Goal: Task Accomplishment & Management: Manage account settings

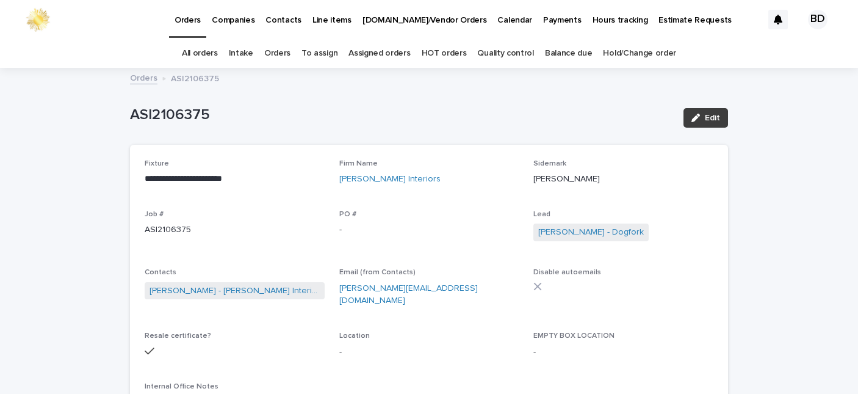
click at [707, 116] on span "Edit" at bounding box center [712, 118] width 15 height 9
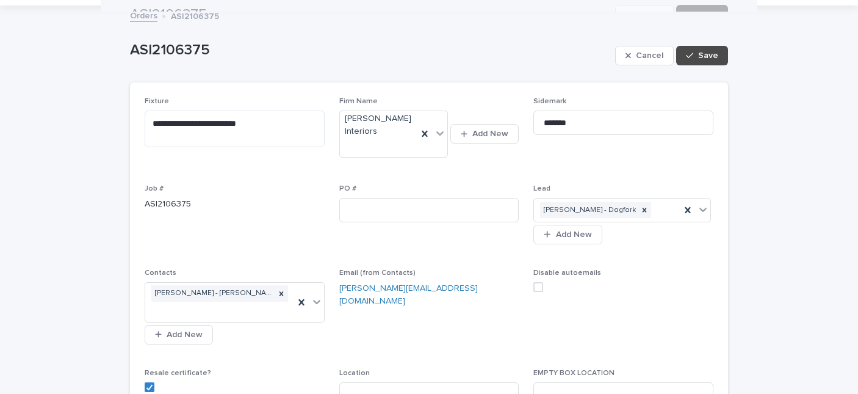
scroll to position [16, 0]
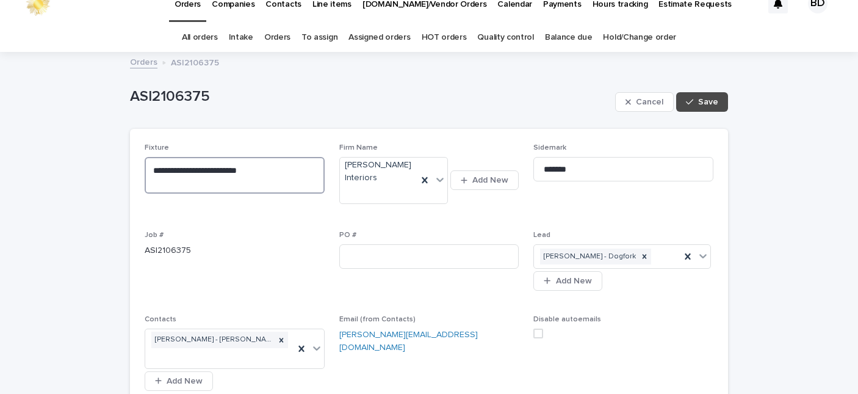
click at [146, 165] on textarea "**********" at bounding box center [235, 175] width 180 height 37
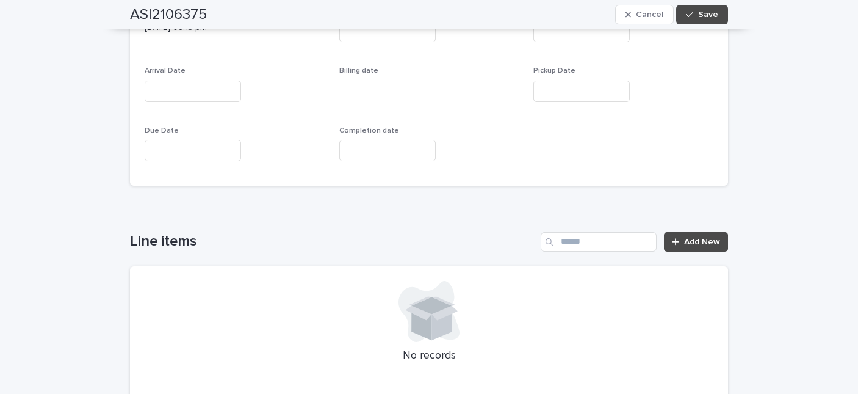
scroll to position [701, 0]
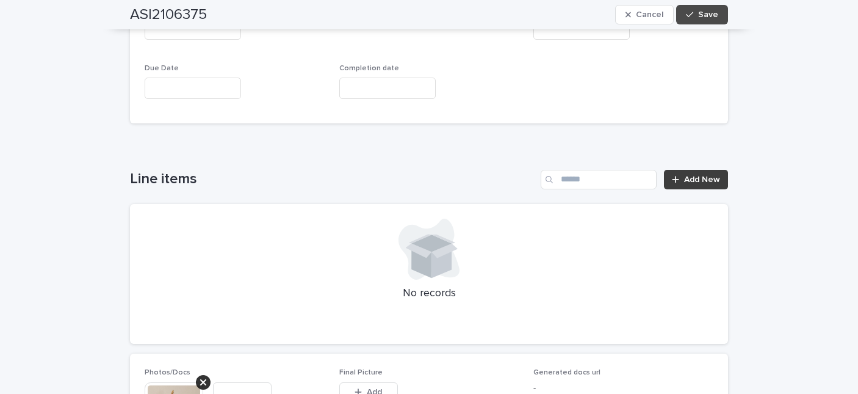
type textarea "**********"
click at [672, 180] on icon at bounding box center [675, 179] width 7 height 7
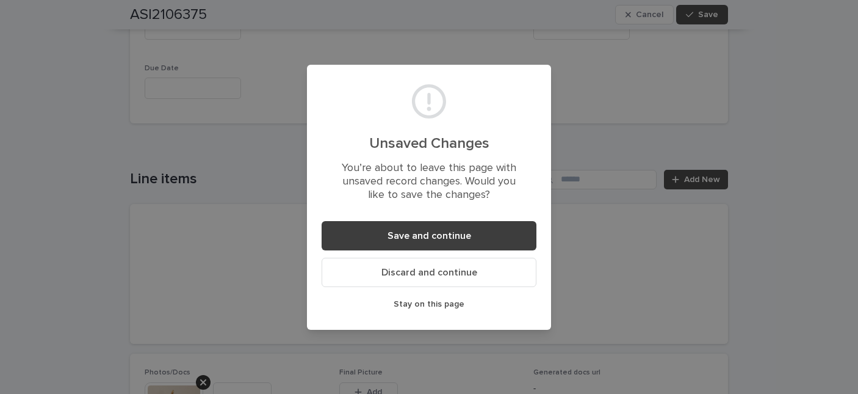
click at [378, 245] on button "Save and continue" at bounding box center [429, 235] width 215 height 29
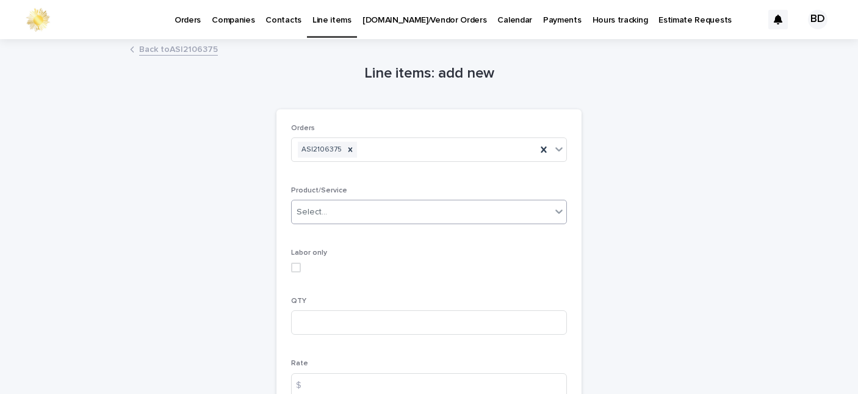
click at [553, 206] on icon at bounding box center [559, 211] width 12 height 12
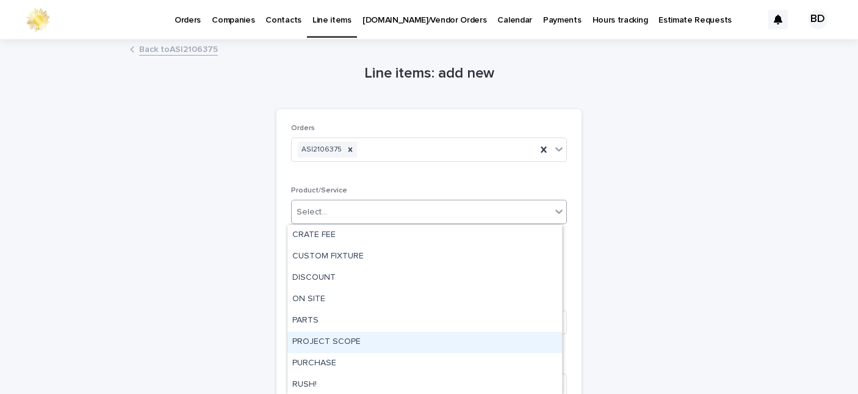
click at [309, 337] on div "PROJECT SCOPE" at bounding box center [424, 341] width 275 height 21
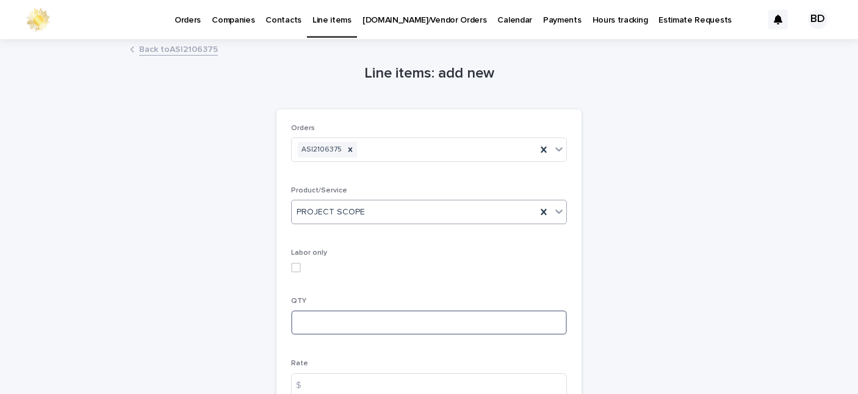
click at [306, 317] on input at bounding box center [429, 322] width 276 height 24
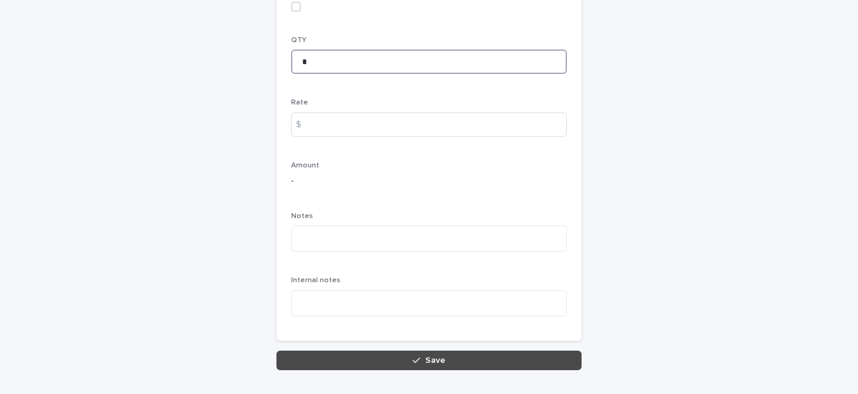
scroll to position [261, 0]
type input "*"
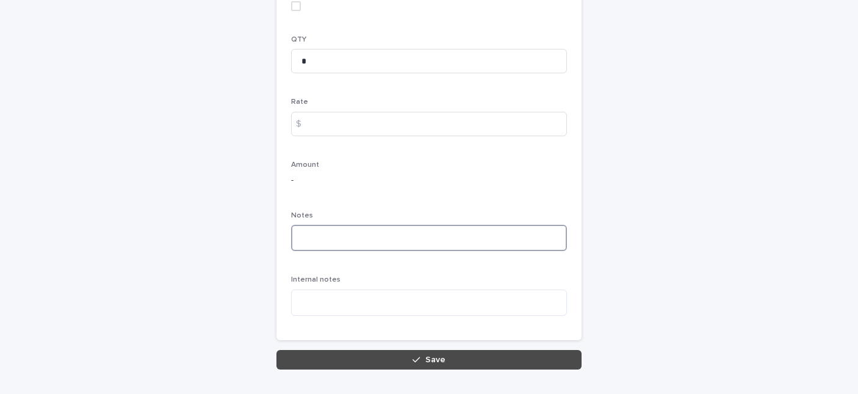
click at [335, 233] on textarea at bounding box center [429, 238] width 276 height 26
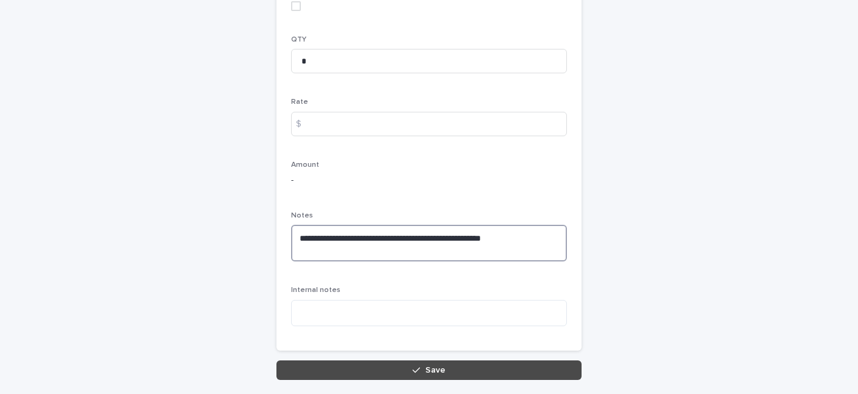
click at [392, 239] on textarea "**********" at bounding box center [429, 243] width 276 height 37
click at [522, 238] on textarea "**********" at bounding box center [429, 243] width 276 height 37
click at [417, 242] on textarea "**********" at bounding box center [429, 243] width 276 height 37
click at [420, 243] on textarea "**********" at bounding box center [429, 243] width 276 height 37
drag, startPoint x: 422, startPoint y: 231, endPoint x: 422, endPoint y: 237, distance: 6.1
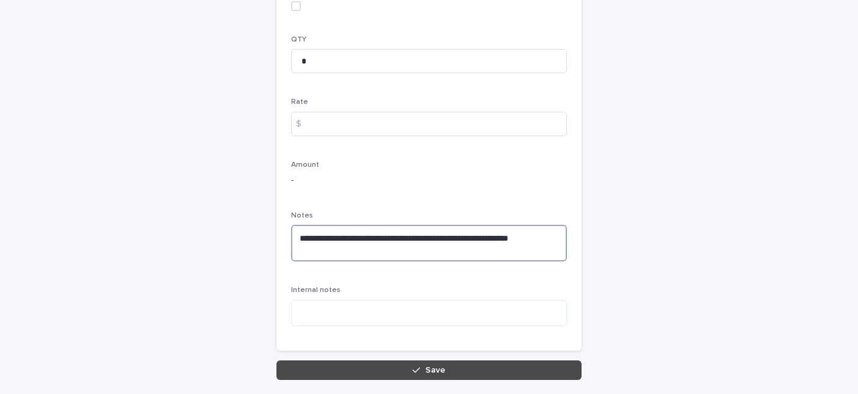
click at [422, 234] on textarea "**********" at bounding box center [429, 243] width 276 height 37
click at [545, 241] on textarea "**********" at bounding box center [429, 243] width 276 height 37
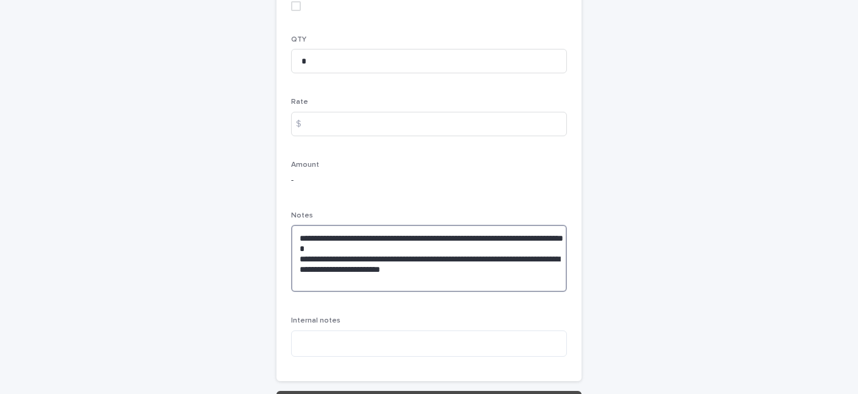
click at [433, 275] on textarea "**********" at bounding box center [429, 258] width 276 height 67
click at [432, 270] on textarea "**********" at bounding box center [429, 258] width 276 height 67
click at [428, 260] on textarea "**********" at bounding box center [429, 258] width 276 height 67
click at [449, 258] on textarea "**********" at bounding box center [429, 258] width 276 height 67
click at [467, 273] on textarea "**********" at bounding box center [429, 258] width 276 height 67
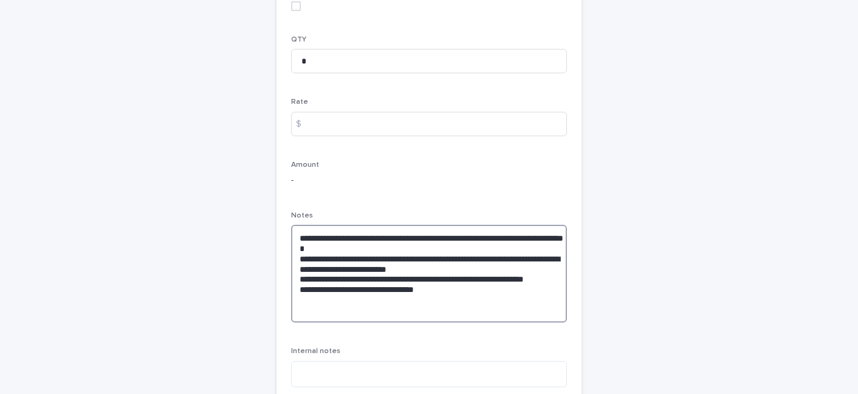
click at [338, 298] on textarea "**********" at bounding box center [429, 274] width 276 height 98
click at [374, 298] on textarea "**********" at bounding box center [429, 274] width 276 height 98
click at [437, 298] on textarea "**********" at bounding box center [429, 274] width 276 height 98
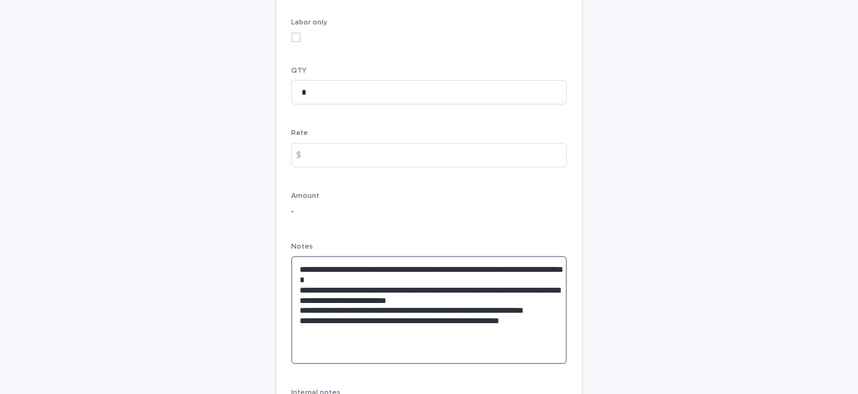
scroll to position [200, 0]
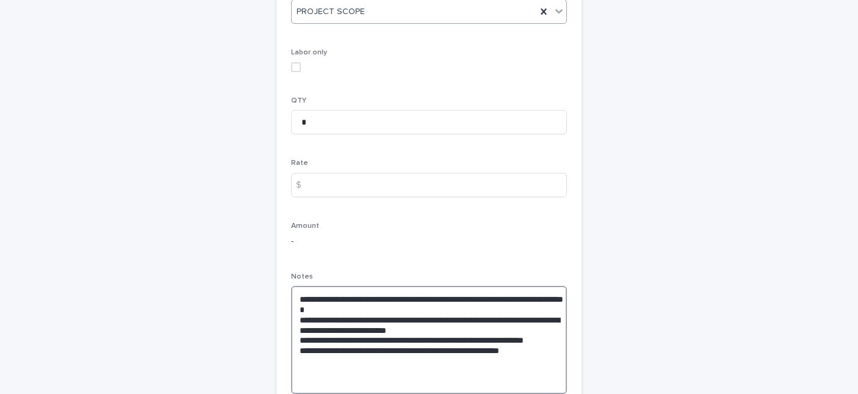
type textarea "**********"
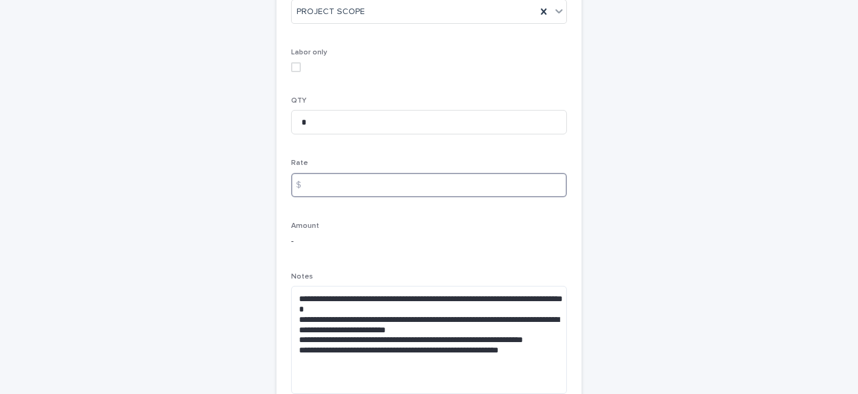
click at [325, 190] on input at bounding box center [429, 185] width 276 height 24
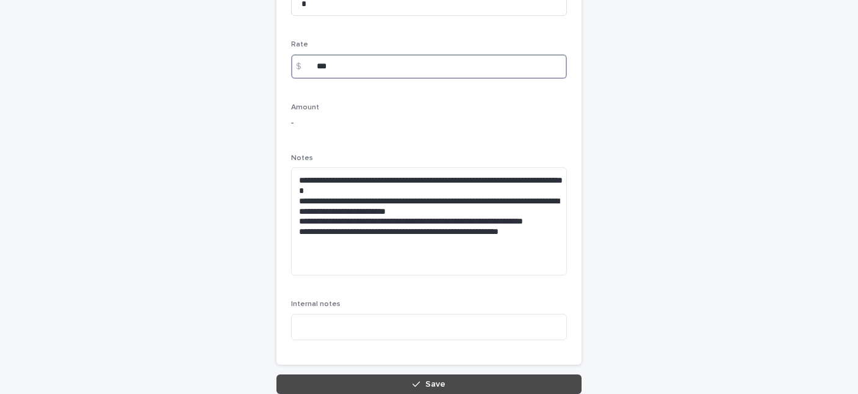
scroll to position [380, 0]
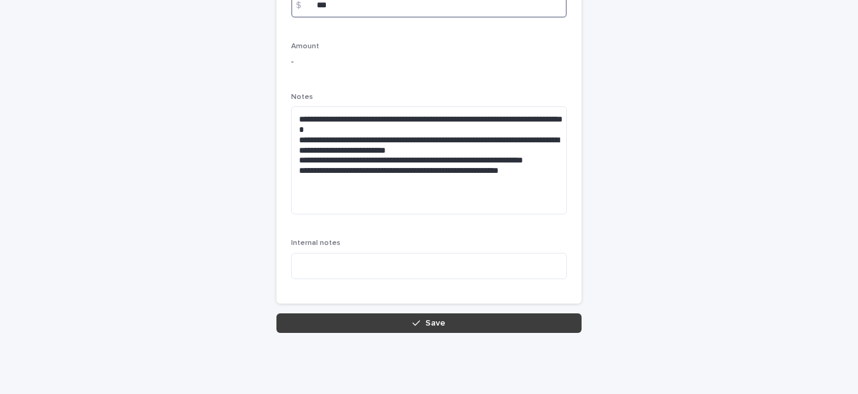
type input "***"
click at [459, 318] on button "Save" at bounding box center [428, 323] width 305 height 20
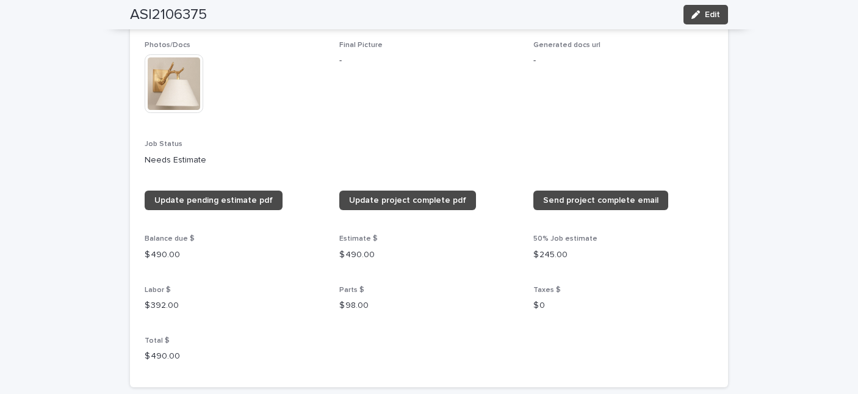
scroll to position [701, 0]
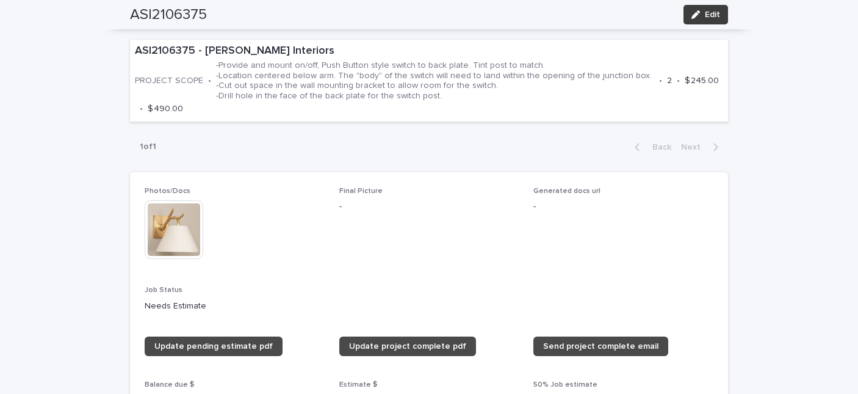
click at [710, 5] on button "Edit" at bounding box center [705, 15] width 45 height 20
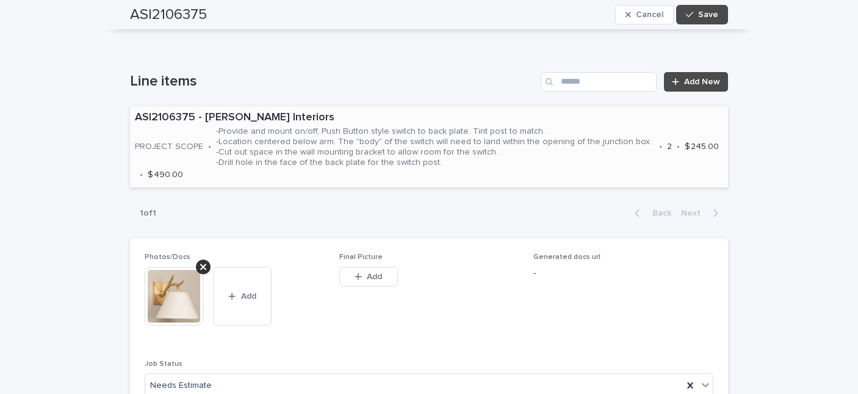
scroll to position [843, 0]
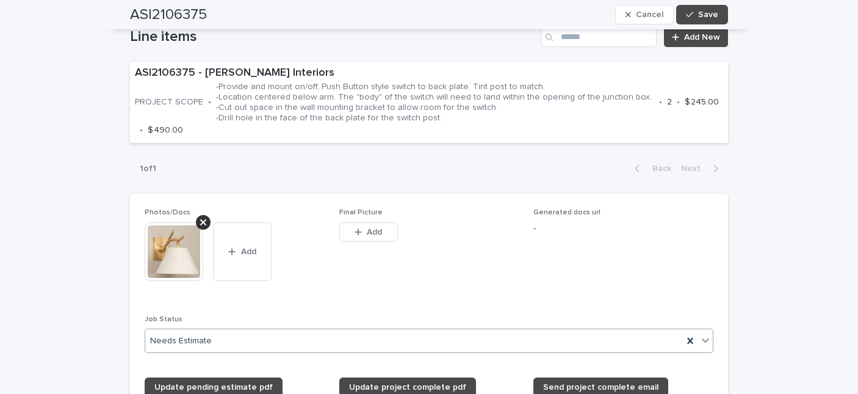
click at [707, 346] on icon at bounding box center [705, 340] width 12 height 12
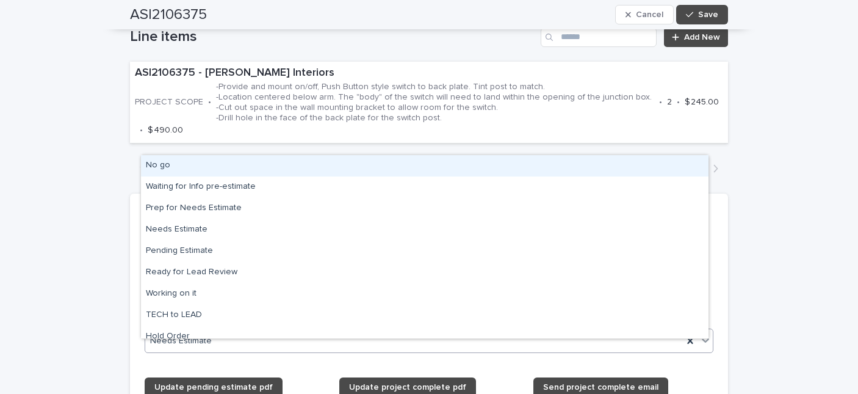
click at [700, 346] on icon at bounding box center [705, 340] width 12 height 12
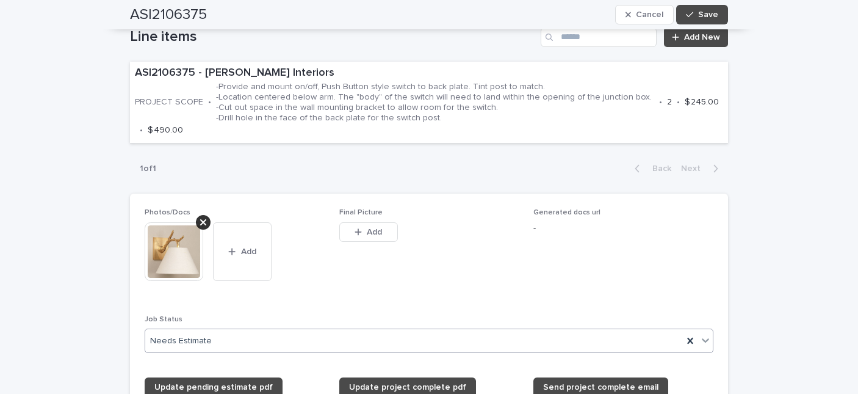
click at [612, 351] on div "Needs Estimate" at bounding box center [414, 341] width 538 height 20
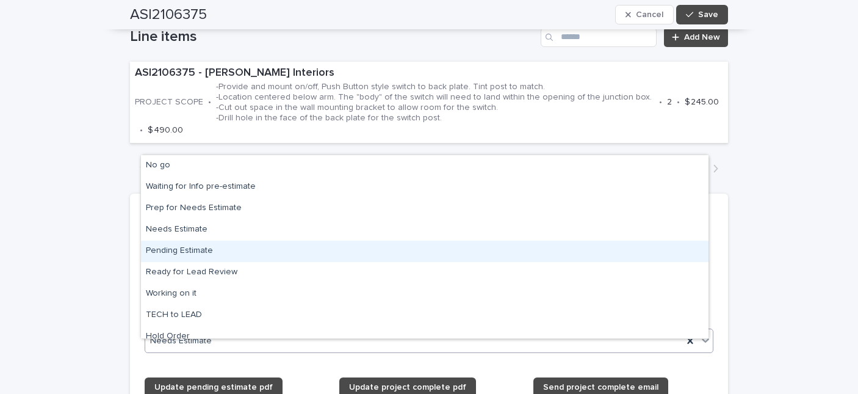
click at [179, 248] on div "Pending Estimate" at bounding box center [425, 250] width 568 height 21
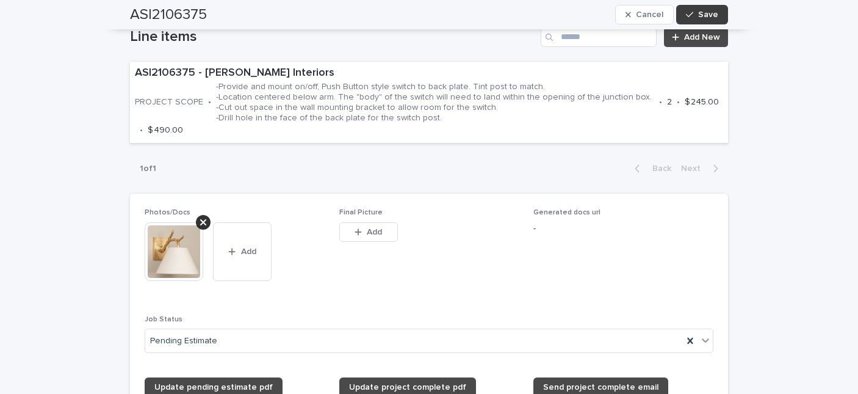
click at [691, 7] on button "Save" at bounding box center [702, 15] width 52 height 20
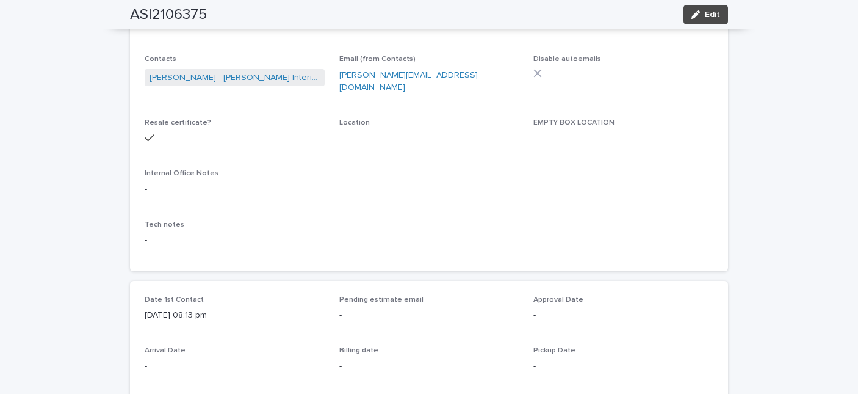
scroll to position [0, 0]
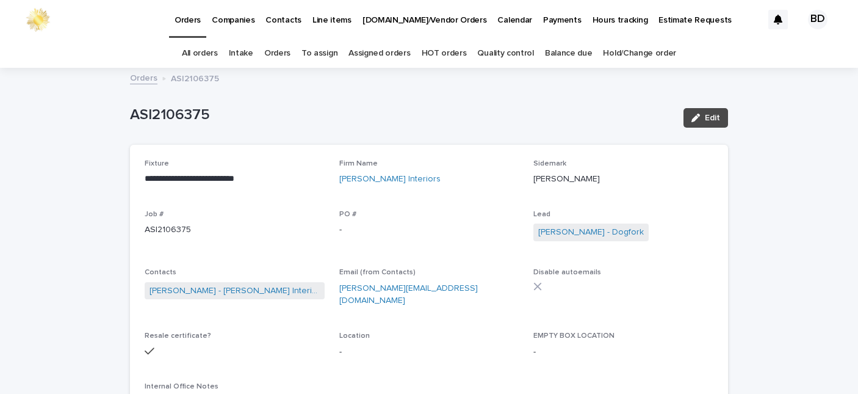
click at [271, 48] on link "Orders" at bounding box center [277, 53] width 26 height 29
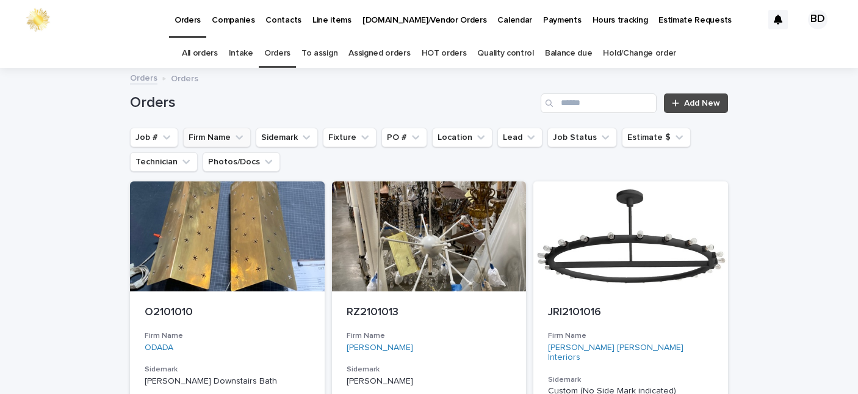
click at [192, 136] on button "Firm Name" at bounding box center [217, 138] width 68 height 20
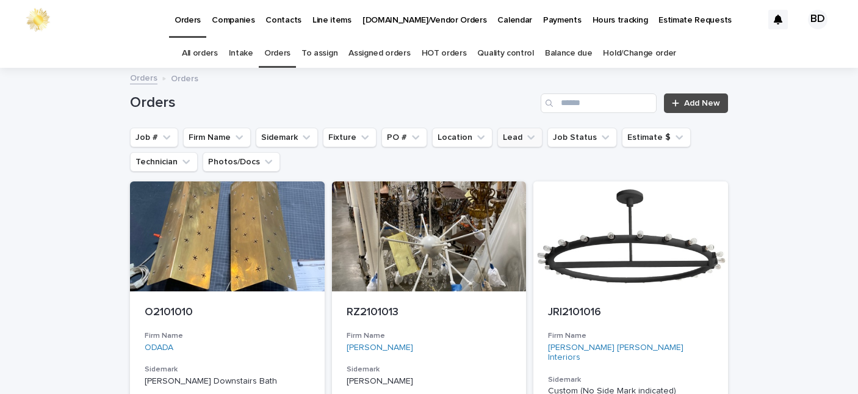
click at [525, 134] on icon "Lead" at bounding box center [531, 137] width 12 height 12
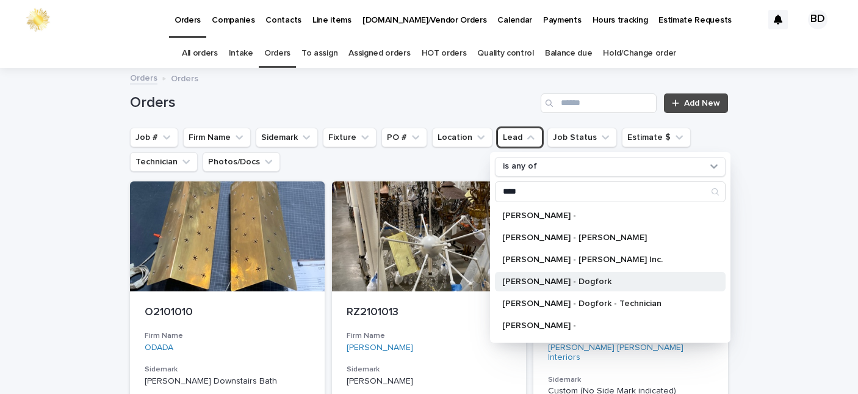
type input "****"
click at [546, 283] on p "[PERSON_NAME] - Dogfork" at bounding box center [604, 281] width 204 height 9
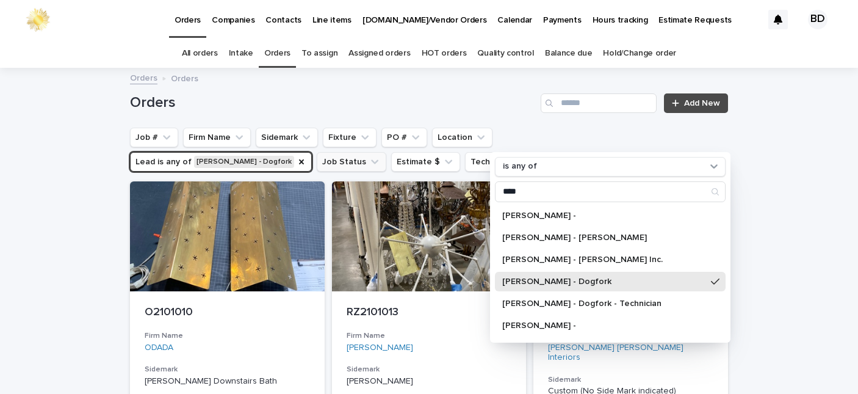
click at [317, 159] on button "Job Status" at bounding box center [352, 162] width 70 height 20
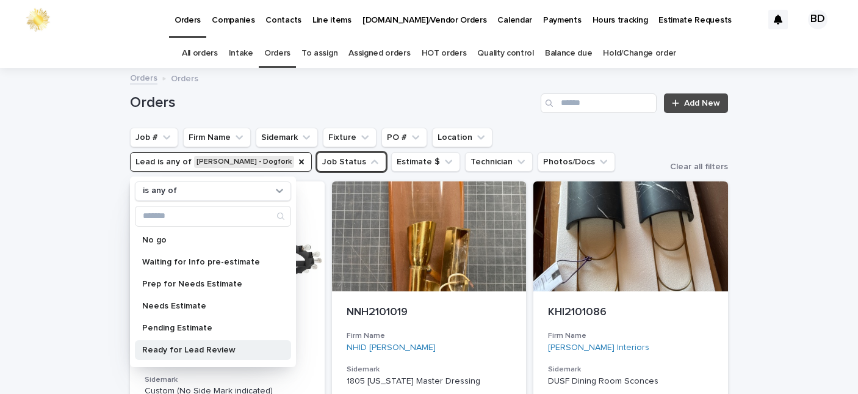
click at [193, 350] on p "Ready for Lead Review" at bounding box center [206, 349] width 129 height 9
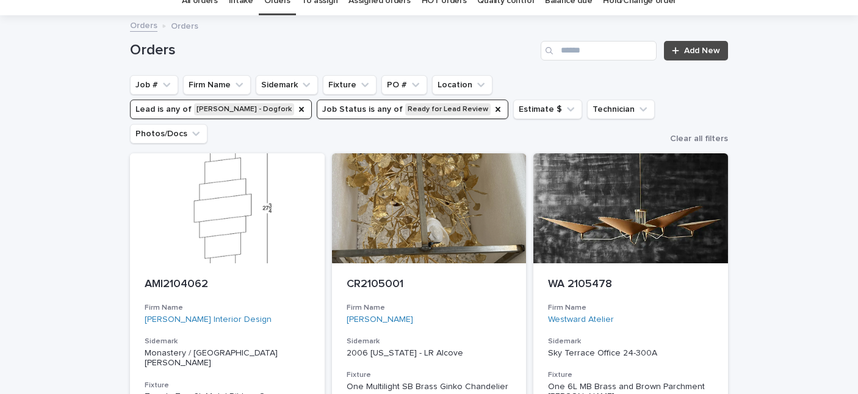
scroll to position [89, 0]
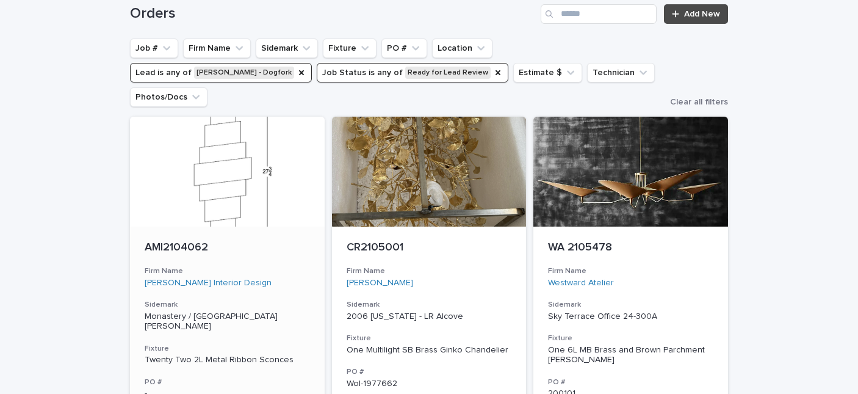
click at [173, 241] on p "AMI2104062" at bounding box center [227, 247] width 165 height 13
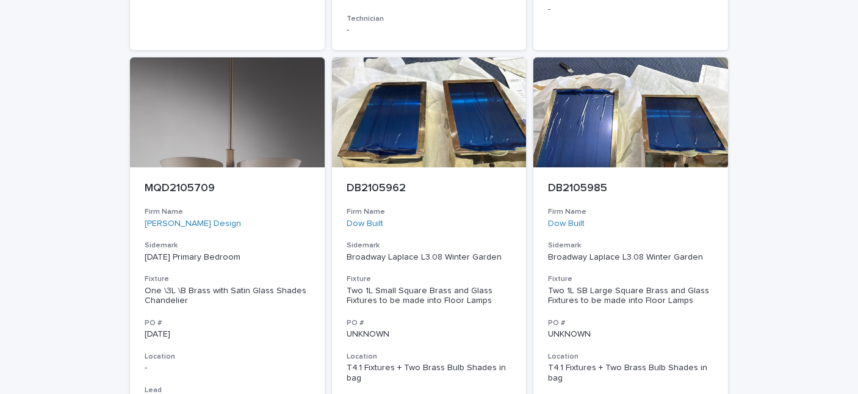
scroll to position [1175, 0]
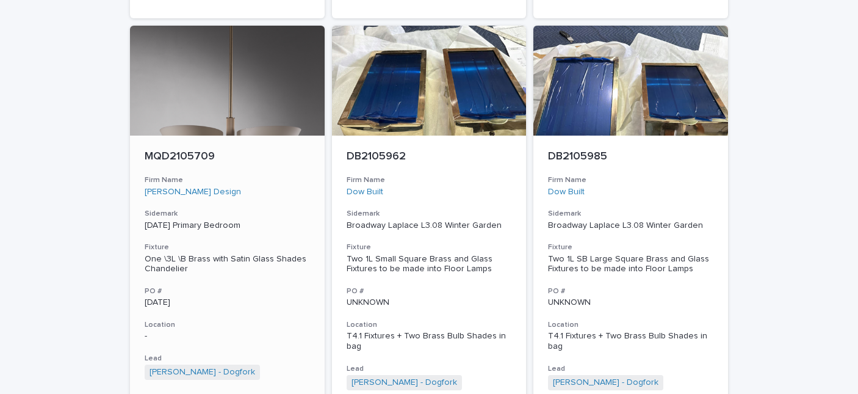
click at [165, 150] on p "MQD2105709" at bounding box center [227, 156] width 165 height 13
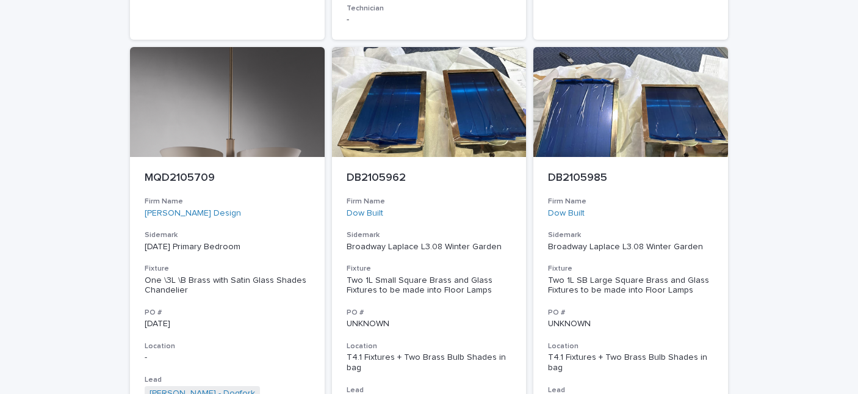
scroll to position [1185, 0]
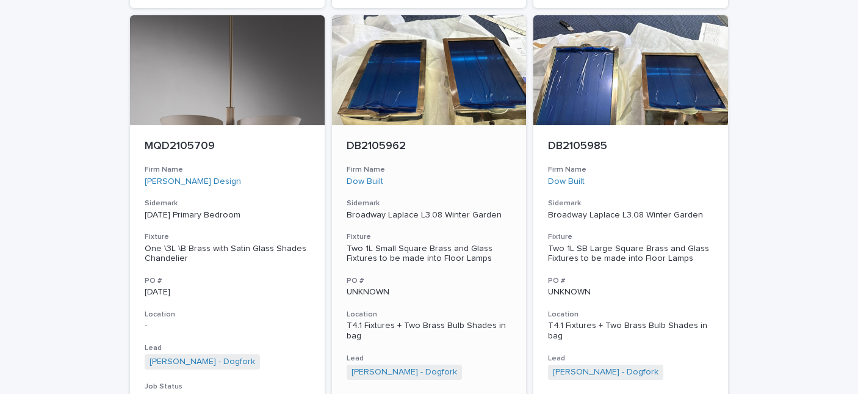
click at [390, 140] on p "DB2105962" at bounding box center [429, 146] width 165 height 13
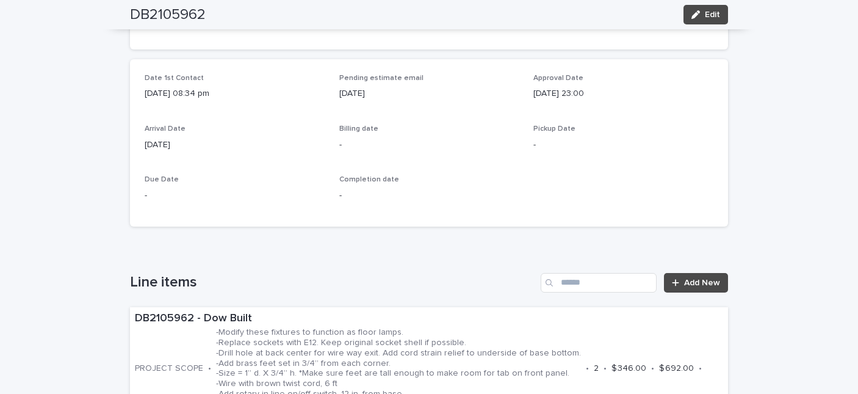
scroll to position [682, 0]
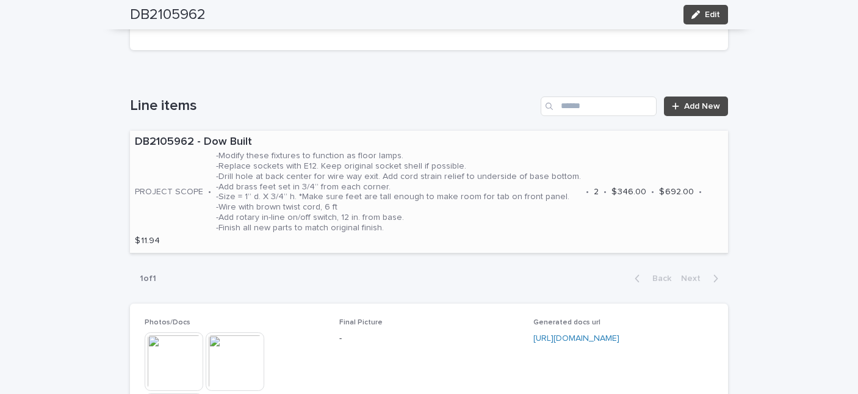
click at [472, 225] on p "-Modify these fixtures to function as floor lamps. -Replace sockets with E12. K…" at bounding box center [398, 192] width 365 height 82
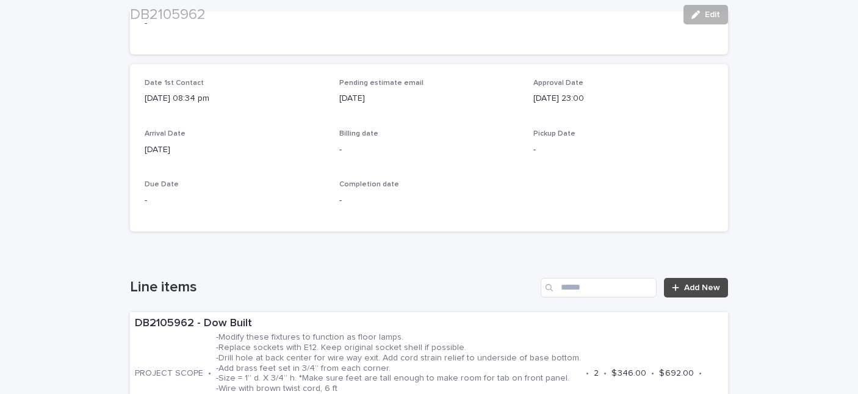
scroll to position [633, 0]
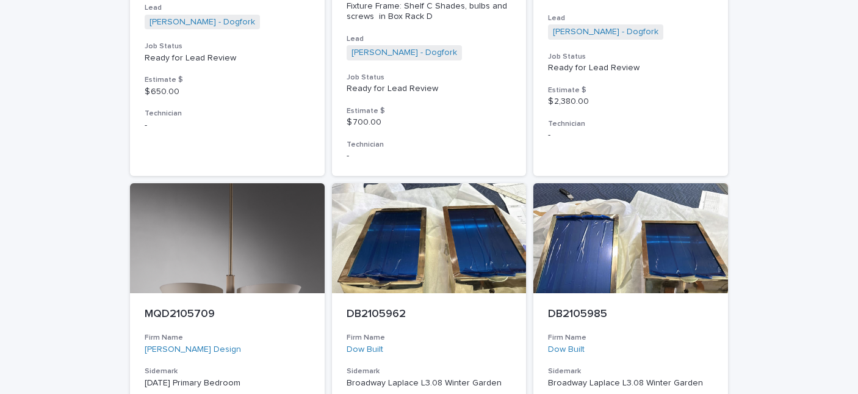
scroll to position [1211, 0]
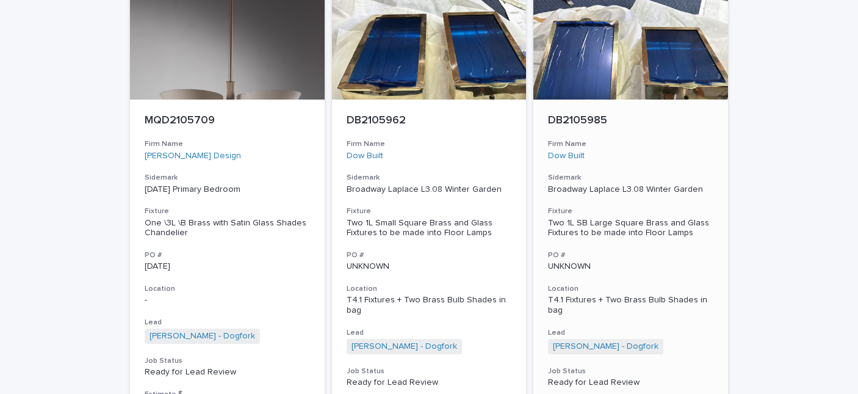
click at [571, 114] on p "DB2105985" at bounding box center [630, 120] width 165 height 13
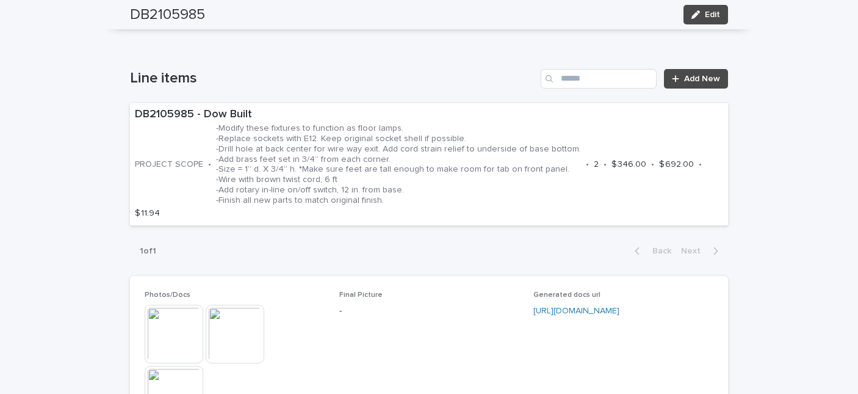
scroll to position [772, 0]
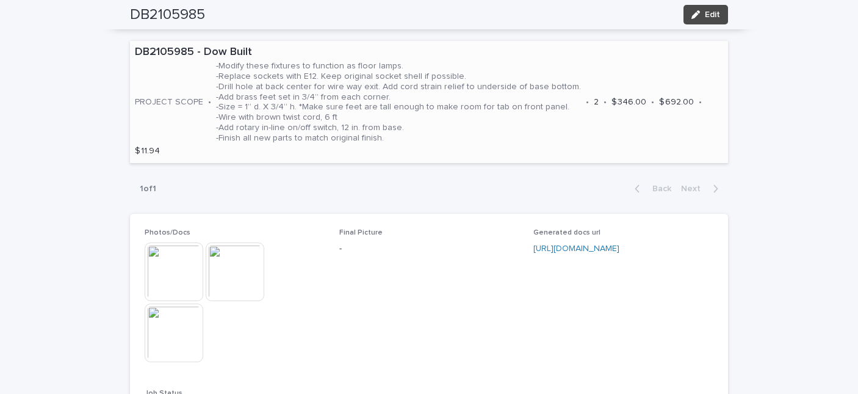
click at [500, 138] on p "-Modify these fixtures to function as floor lamps. -Replace sockets with E12. K…" at bounding box center [398, 102] width 365 height 82
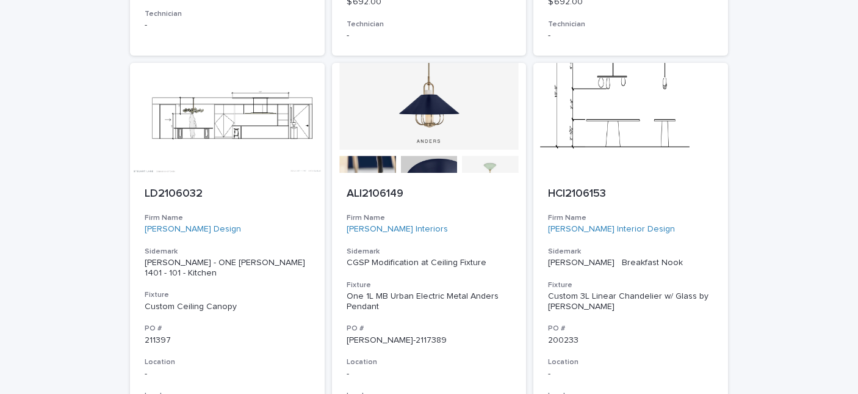
scroll to position [1656, 0]
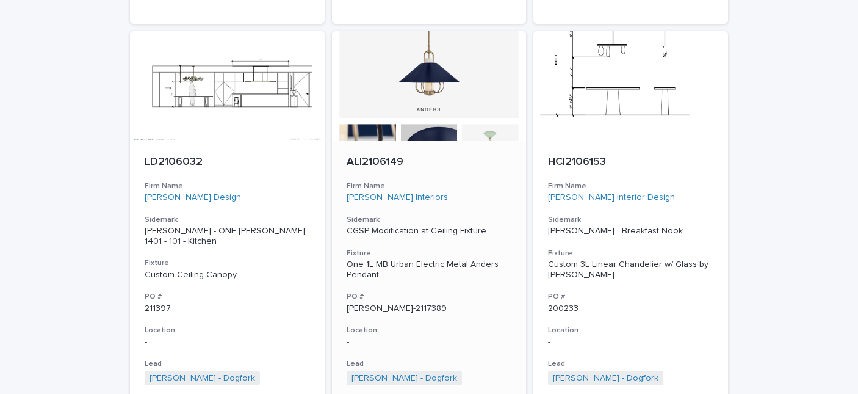
click at [372, 156] on p "ALI2106149" at bounding box center [429, 162] width 165 height 13
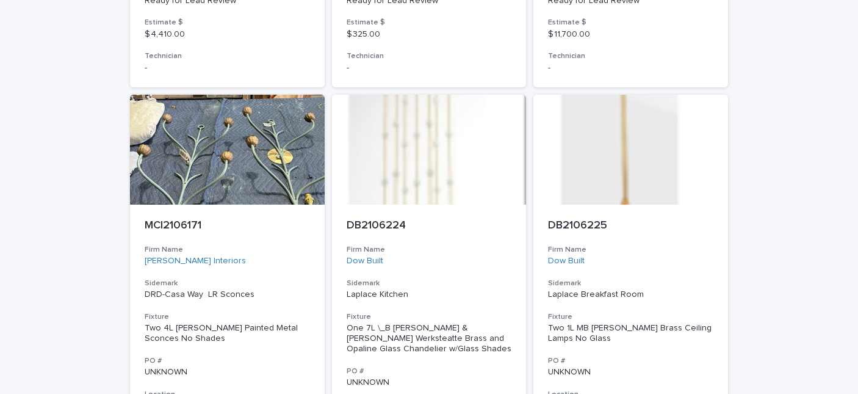
scroll to position [2195, 0]
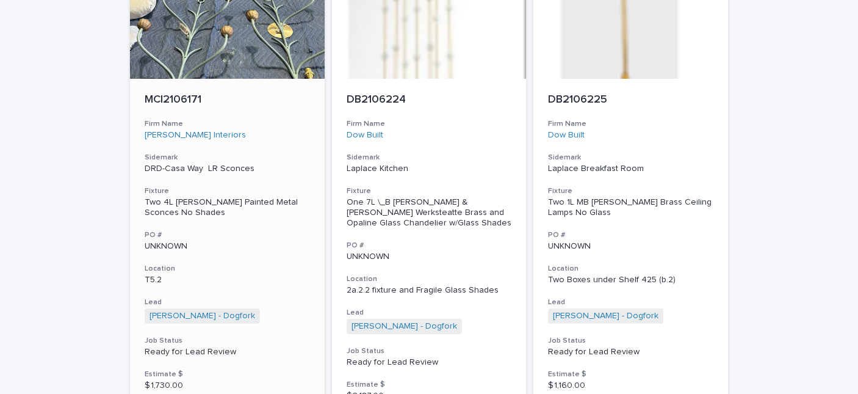
click at [175, 93] on p "MCI2106171" at bounding box center [227, 99] width 165 height 13
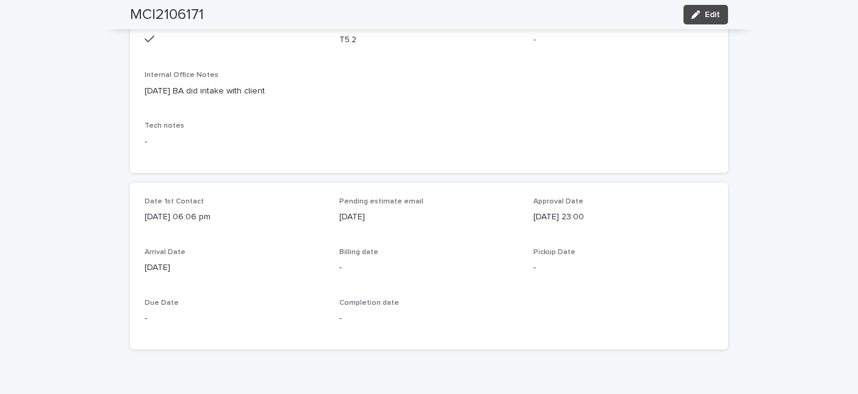
scroll to position [248, 0]
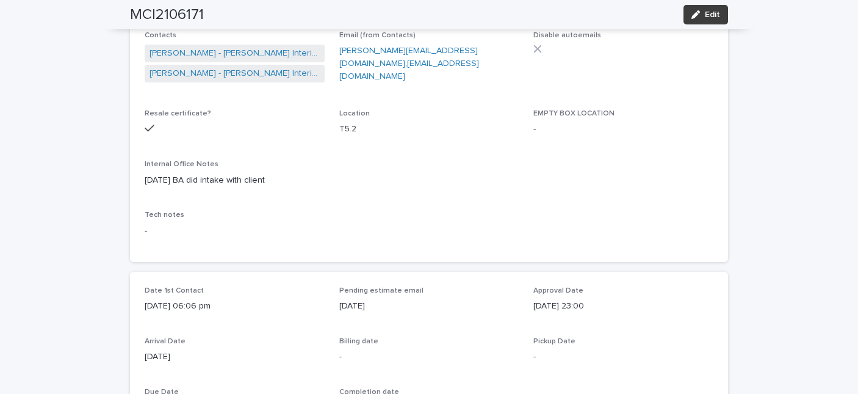
click at [705, 11] on span "Edit" at bounding box center [712, 14] width 15 height 9
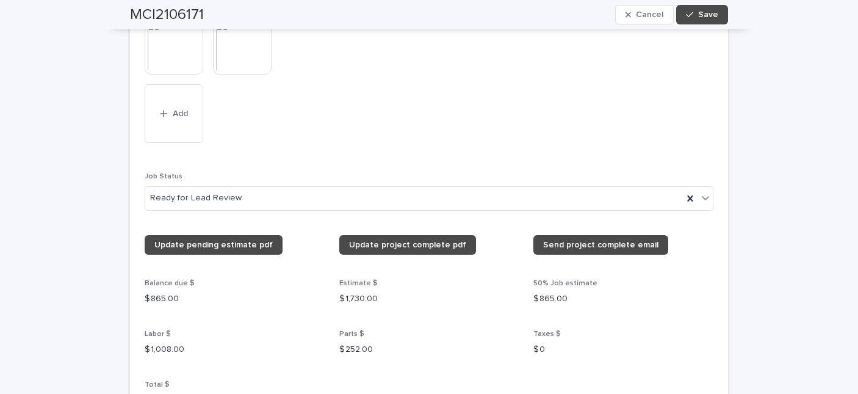
scroll to position [1281, 0]
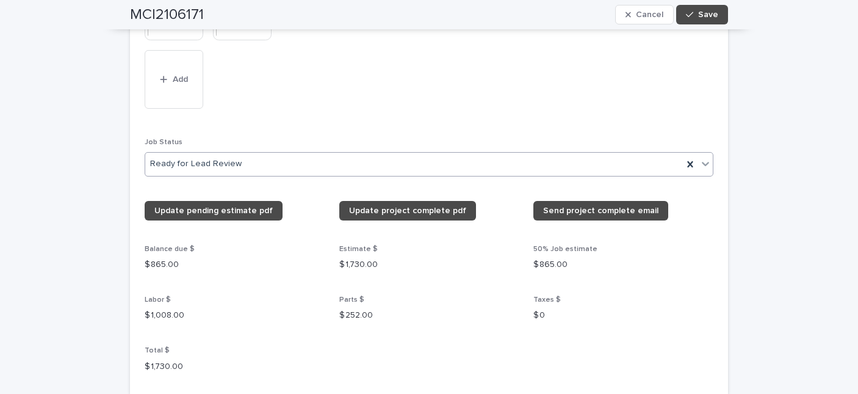
click at [704, 157] on icon at bounding box center [705, 163] width 12 height 12
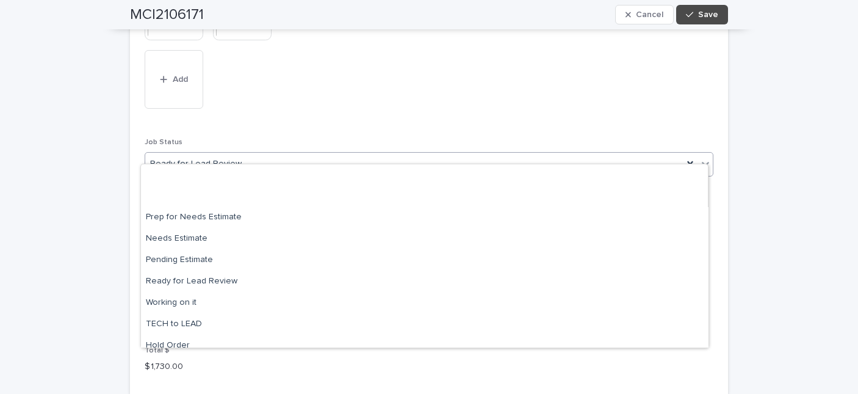
scroll to position [79, 0]
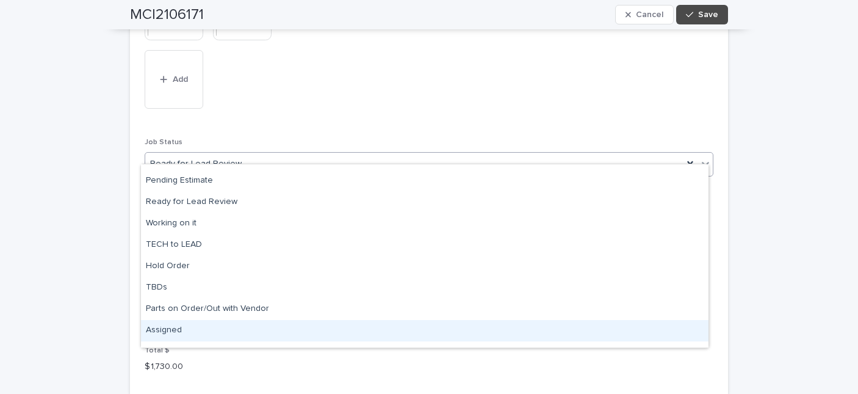
drag, startPoint x: 132, startPoint y: 320, endPoint x: 156, endPoint y: 325, distance: 23.6
click at [156, 325] on div "Assigned" at bounding box center [425, 330] width 568 height 21
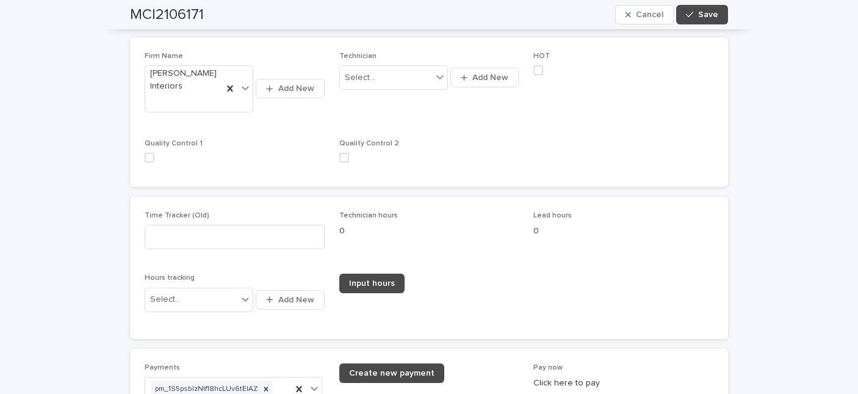
scroll to position [1748, 0]
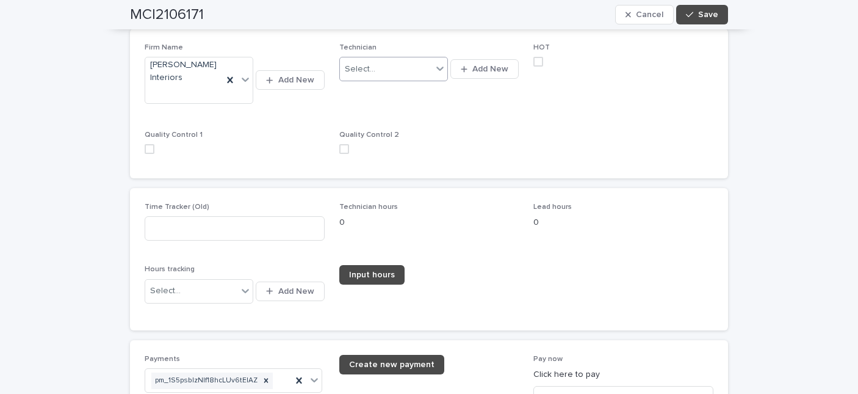
click at [436, 62] on icon at bounding box center [440, 68] width 12 height 12
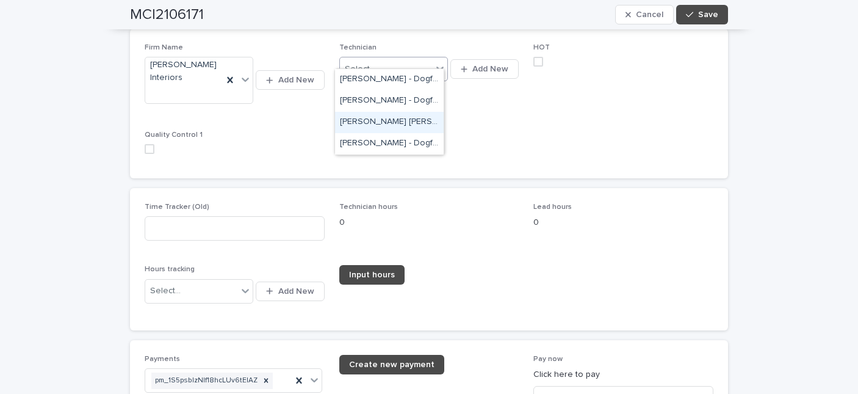
click at [353, 117] on div "[PERSON_NAME] [PERSON_NAME] - Dogfork - Technician" at bounding box center [389, 122] width 109 height 21
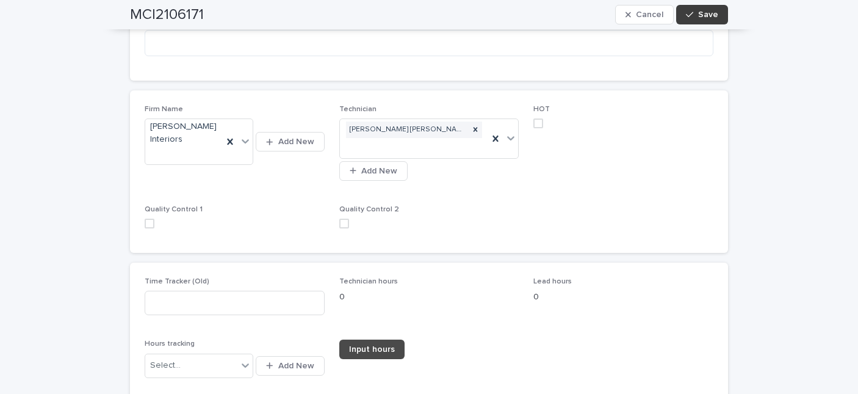
click at [686, 18] on icon "button" at bounding box center [689, 14] width 7 height 9
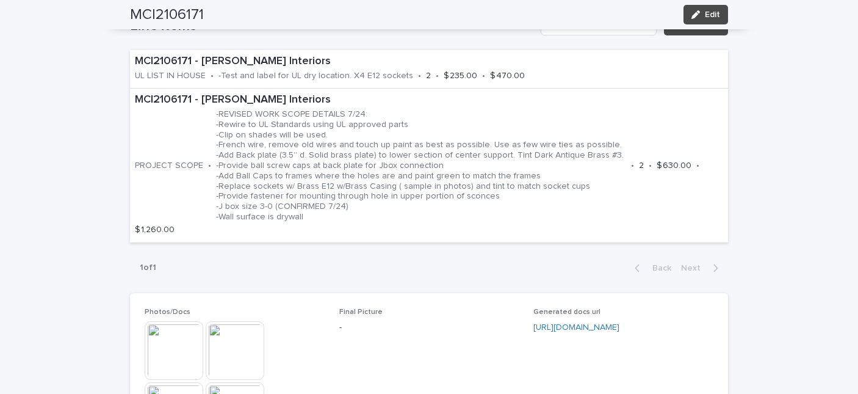
scroll to position [0, 0]
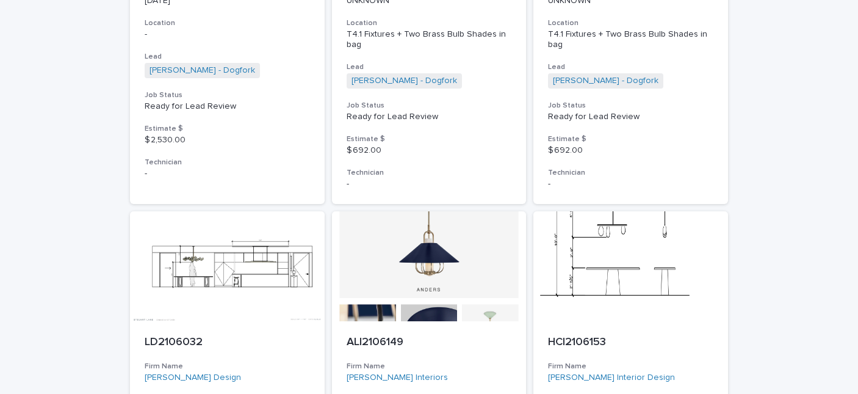
scroll to position [1587, 0]
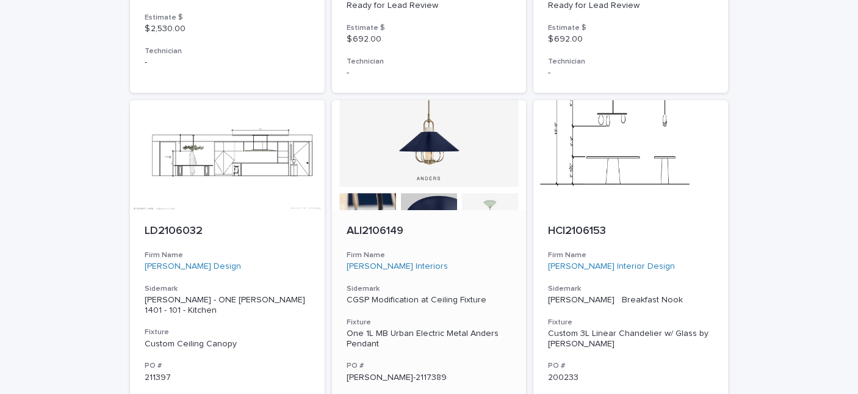
click at [386, 225] on p "ALI2106149" at bounding box center [429, 231] width 165 height 13
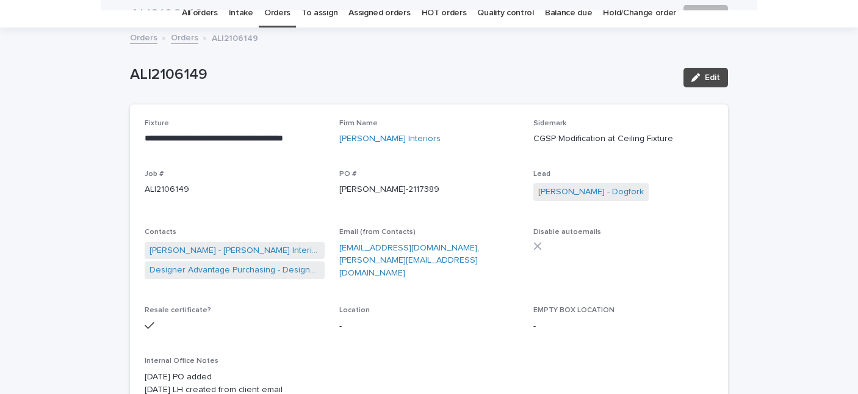
scroll to position [39, 0]
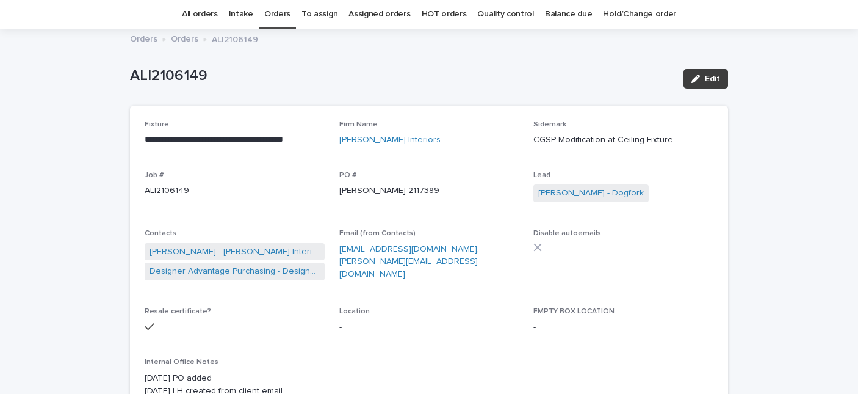
click at [700, 76] on div "button" at bounding box center [697, 78] width 13 height 9
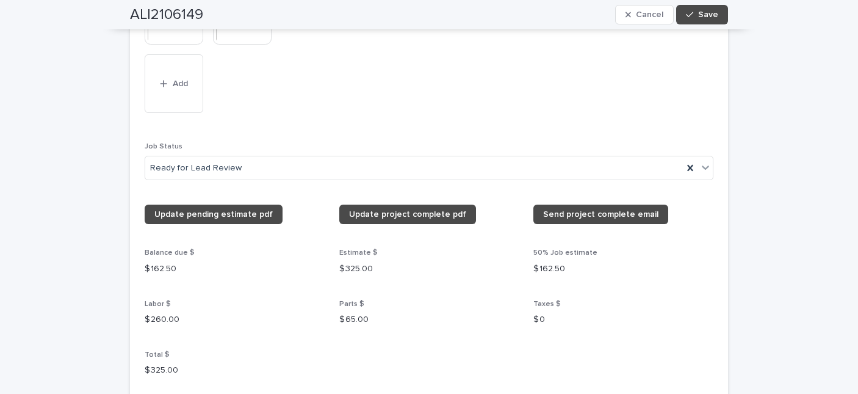
scroll to position [1162, 0]
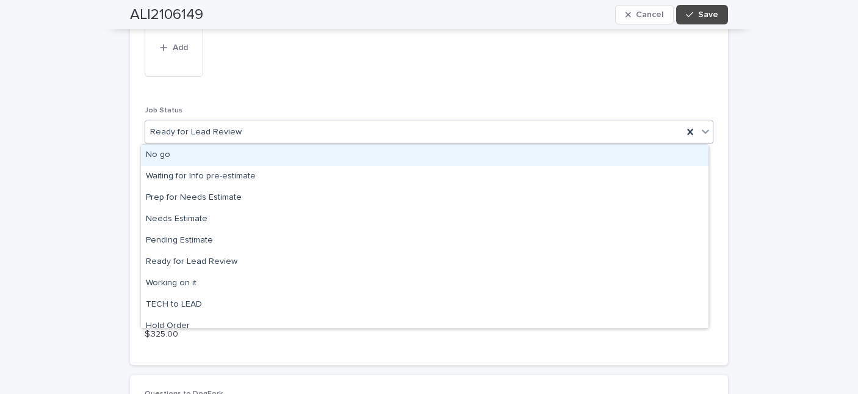
click at [699, 129] on icon at bounding box center [705, 131] width 12 height 12
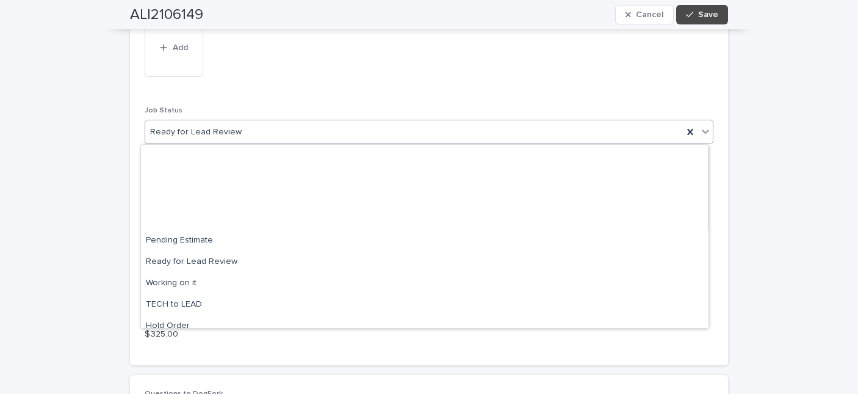
scroll to position [116, 0]
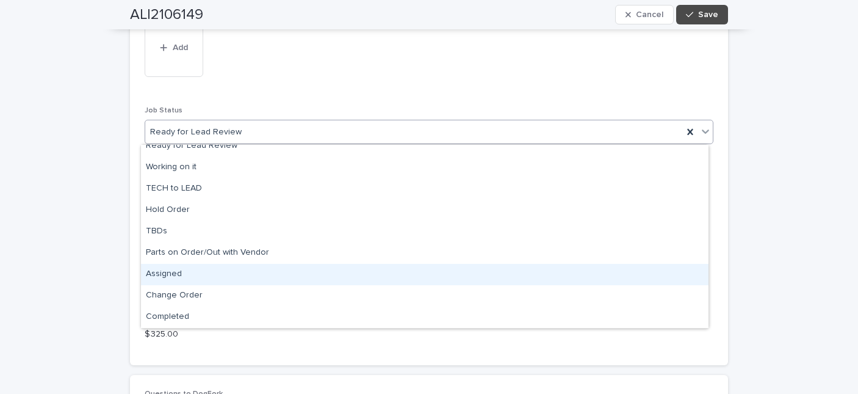
click at [163, 274] on div "Assigned" at bounding box center [425, 274] width 568 height 21
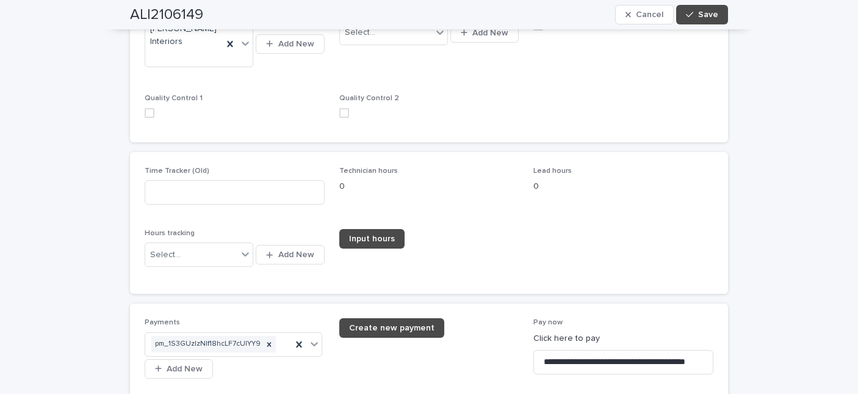
scroll to position [1524, 0]
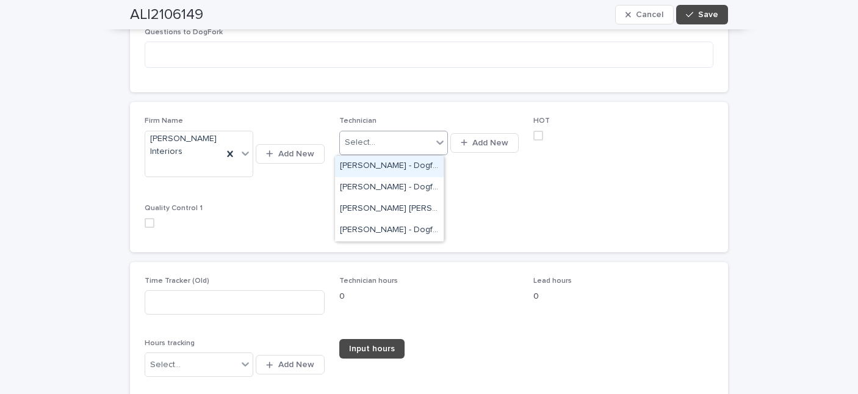
click at [436, 138] on icon at bounding box center [440, 142] width 12 height 12
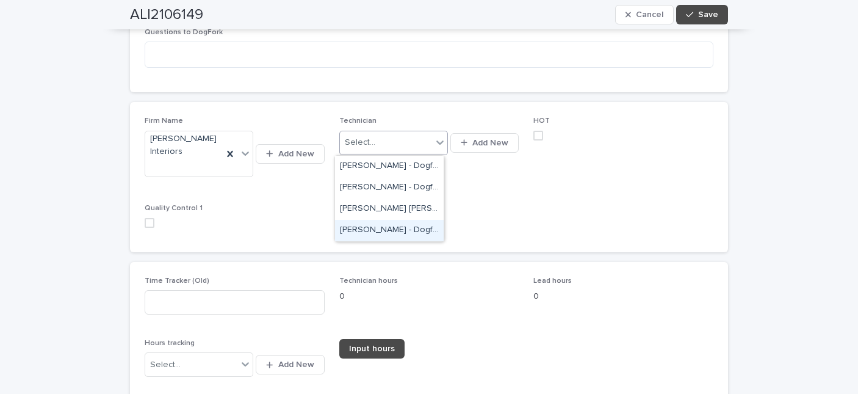
drag, startPoint x: 334, startPoint y: 224, endPoint x: 416, endPoint y: 154, distance: 107.3
click at [358, 224] on div "[PERSON_NAME] - Dogfork - Technician" at bounding box center [389, 230] width 109 height 21
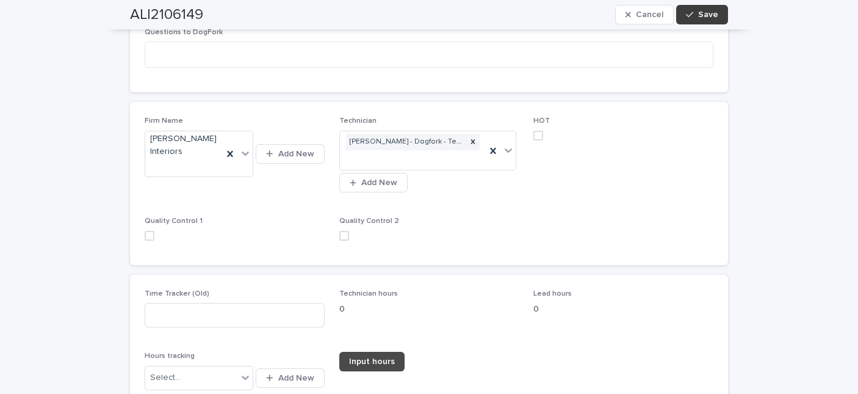
click at [698, 18] on span "Save" at bounding box center [708, 14] width 20 height 9
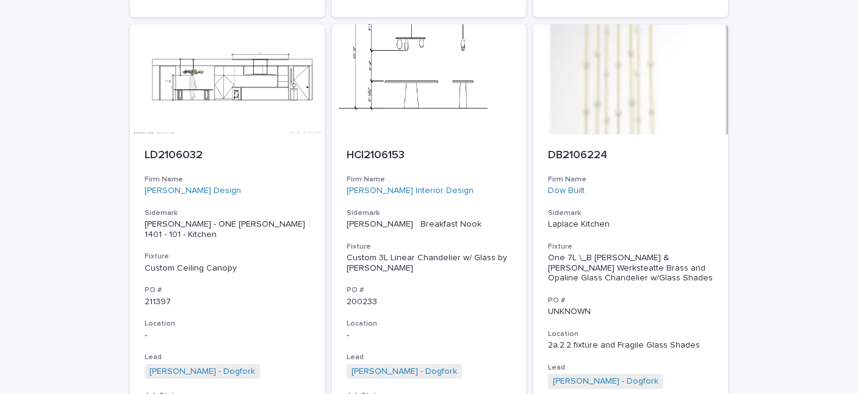
scroll to position [1721, 0]
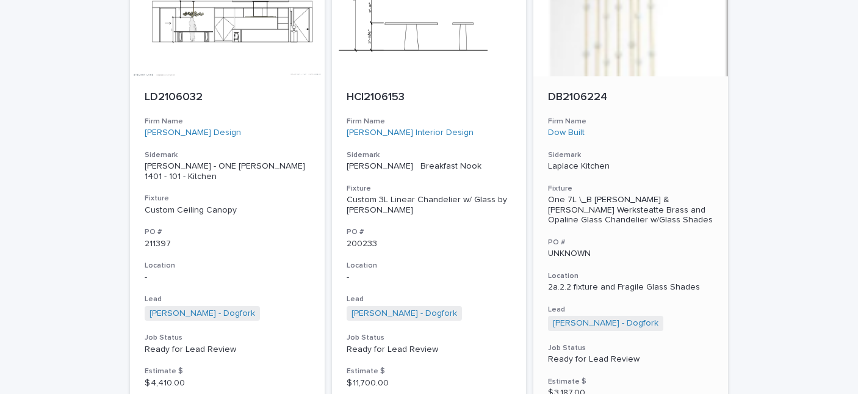
click at [593, 91] on p "DB2106224" at bounding box center [630, 97] width 165 height 13
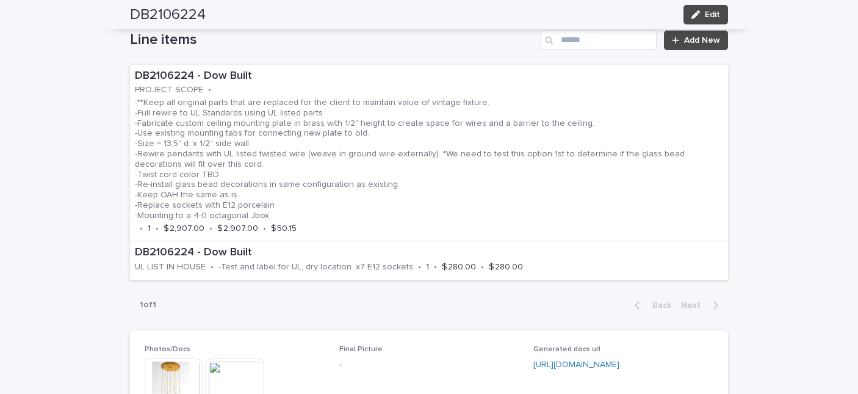
scroll to position [735, 0]
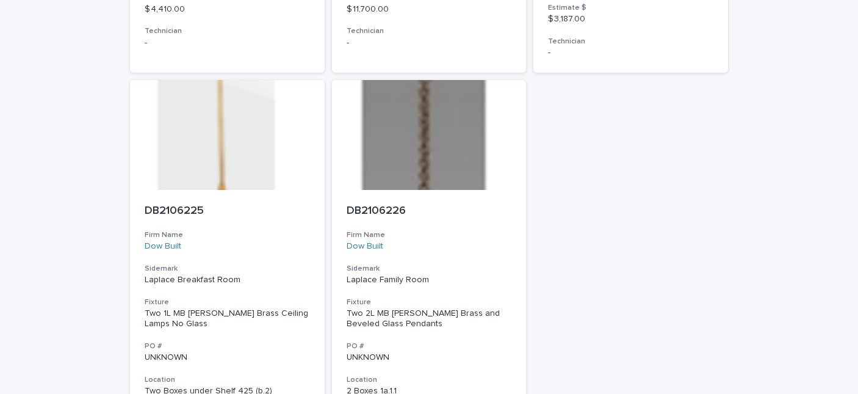
scroll to position [2197, 0]
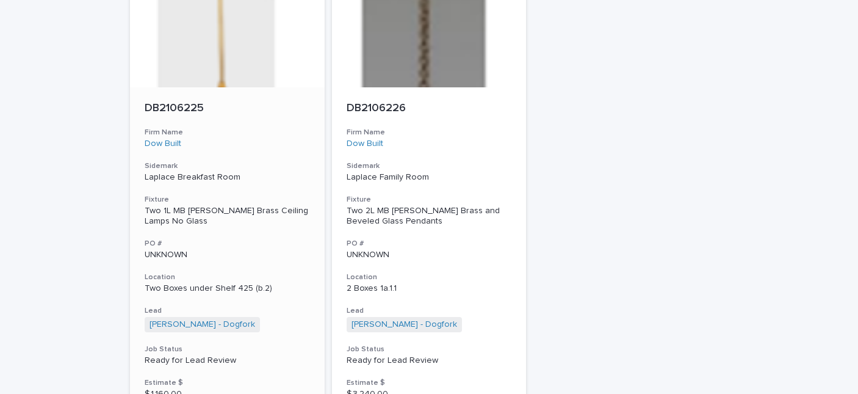
click at [173, 102] on p "DB2106225" at bounding box center [227, 108] width 165 height 13
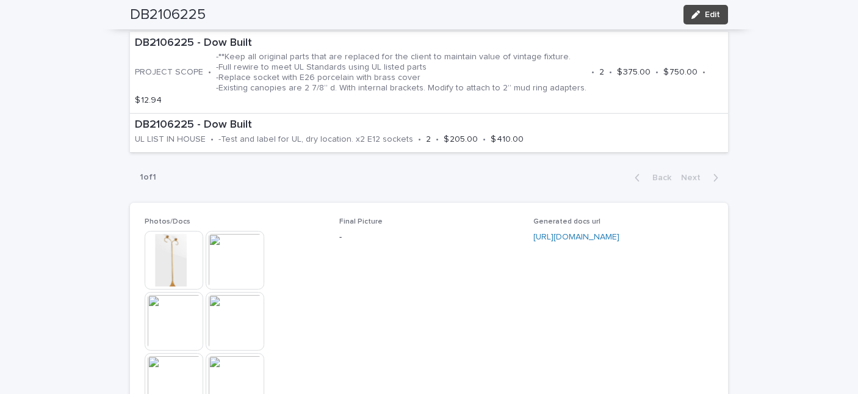
scroll to position [776, 0]
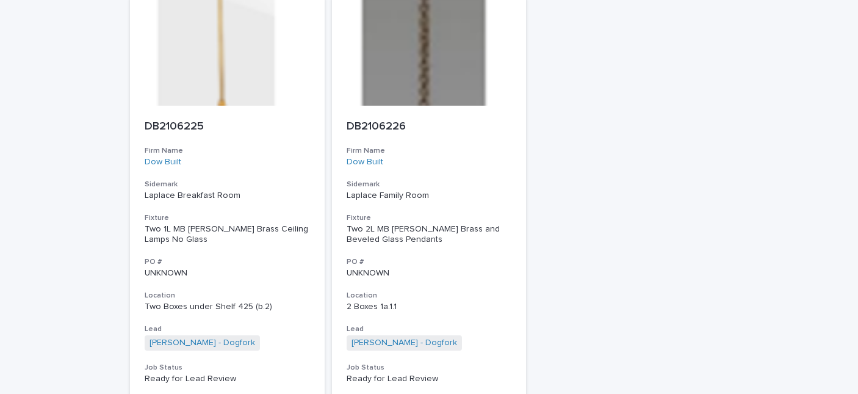
scroll to position [2157, 0]
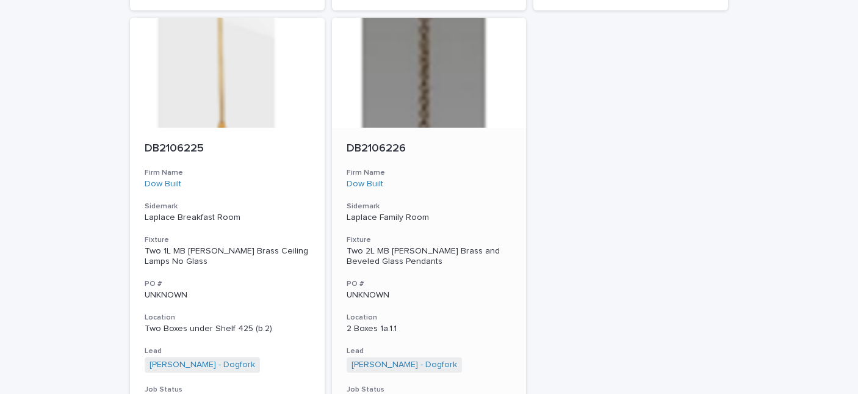
click at [387, 142] on p "DB2106226" at bounding box center [429, 148] width 165 height 13
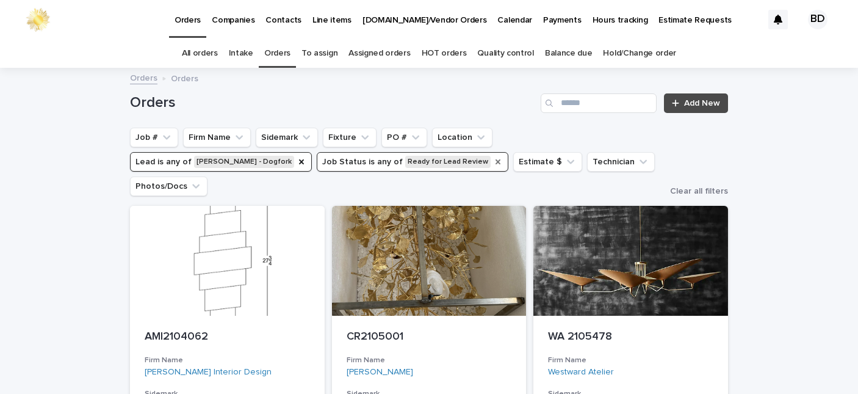
click at [493, 164] on icon "Job Status" at bounding box center [498, 162] width 10 height 10
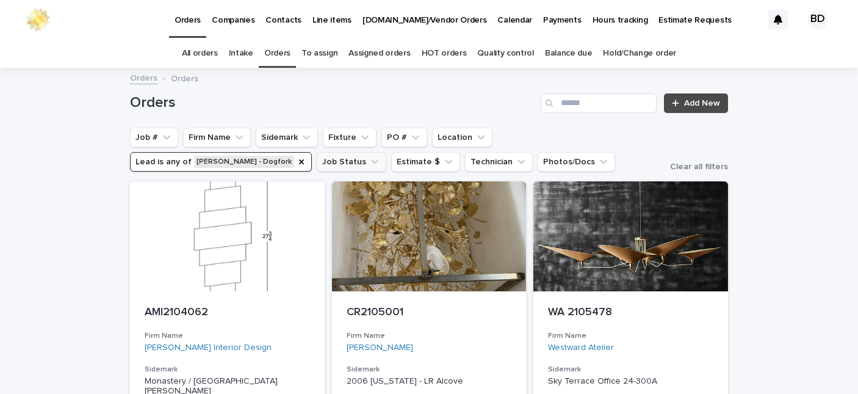
click at [317, 160] on button "Job Status" at bounding box center [352, 162] width 70 height 20
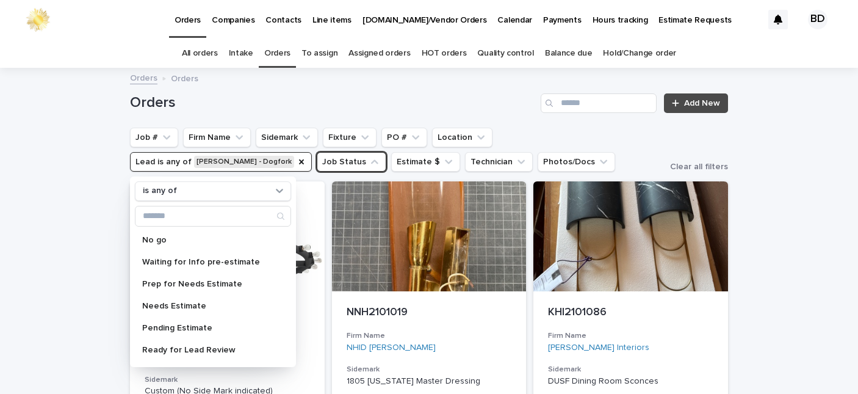
scroll to position [134, 0]
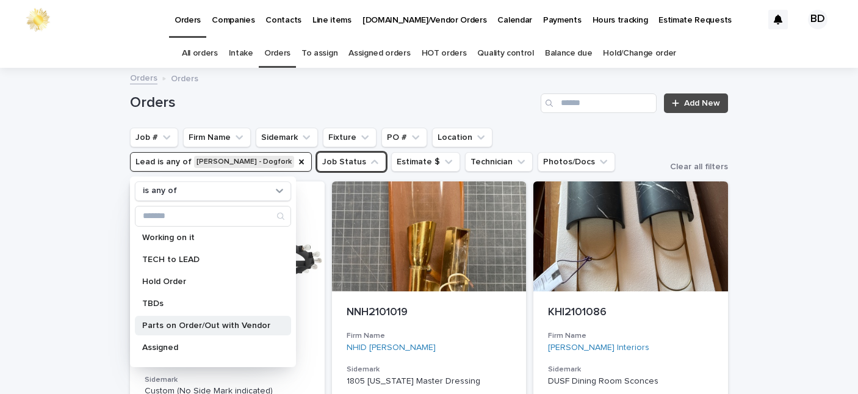
click at [220, 315] on div "Parts on Order/Out with Vendor" at bounding box center [213, 325] width 156 height 20
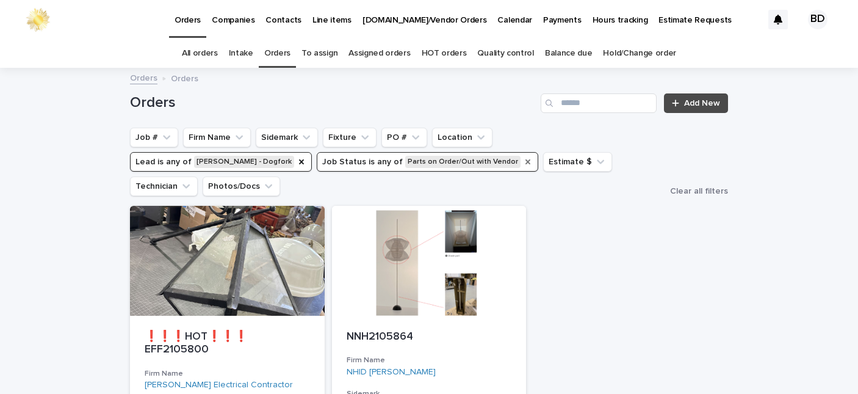
scroll to position [151, 0]
